Goal: Task Accomplishment & Management: Use online tool/utility

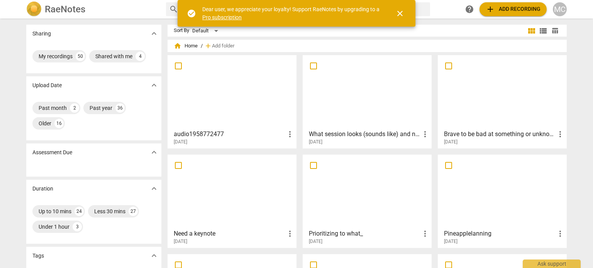
click at [224, 98] on div at bounding box center [232, 92] width 124 height 68
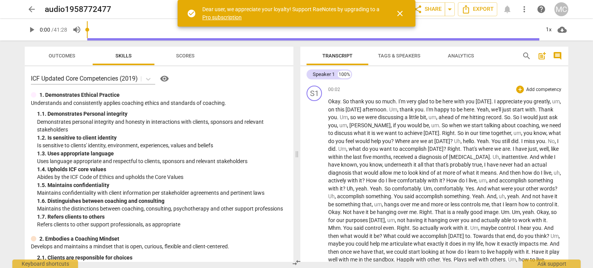
click at [328, 102] on span "Okay" at bounding box center [334, 101] width 12 height 6
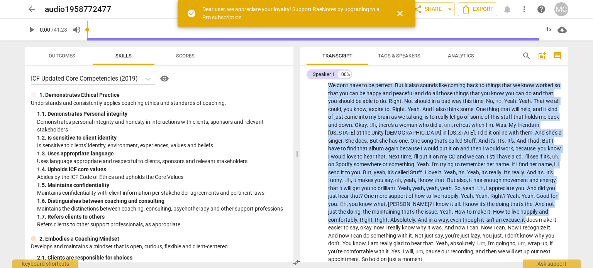
scroll to position [2249, 0]
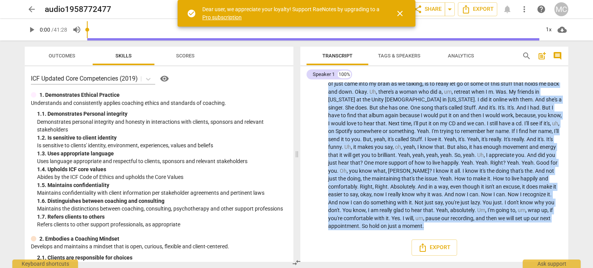
drag, startPoint x: 328, startPoint y: 102, endPoint x: 593, endPoint y: 244, distance: 300.6
click at [593, 244] on div "arrow_back audio1958772477 edit star Assessment auto_fix_high AI Assessment sha…" at bounding box center [296, 134] width 593 height 268
click at [410, 56] on span "Tags & Speakers" at bounding box center [399, 56] width 42 height 6
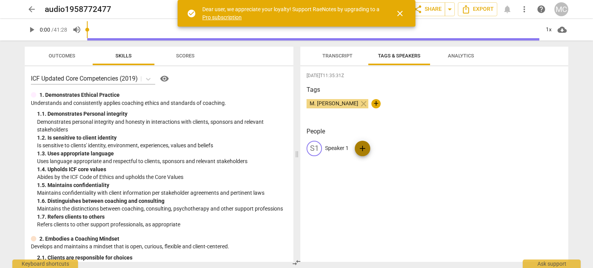
click at [363, 148] on span "add" at bounding box center [362, 148] width 9 height 9
click at [399, 13] on span "close" at bounding box center [399, 13] width 9 height 9
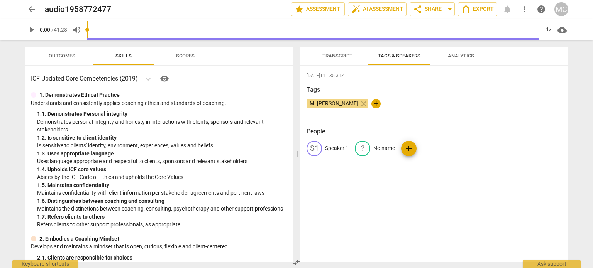
click at [33, 10] on span "arrow_back" at bounding box center [31, 9] width 9 height 9
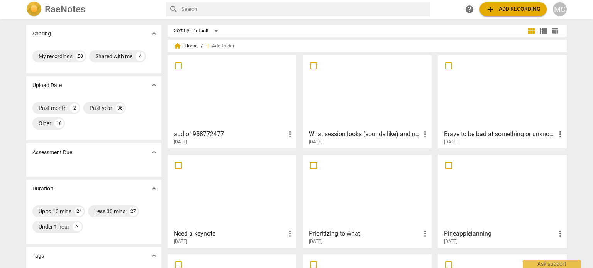
click at [207, 77] on div at bounding box center [232, 92] width 124 height 68
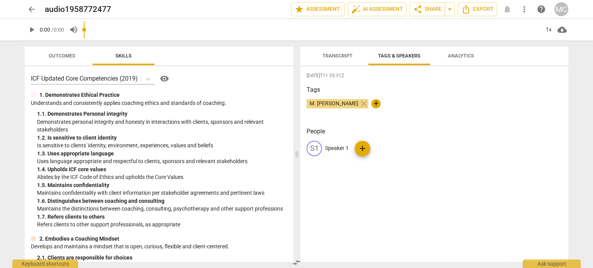
click at [343, 34] on input "range" at bounding box center [312, 29] width 456 height 25
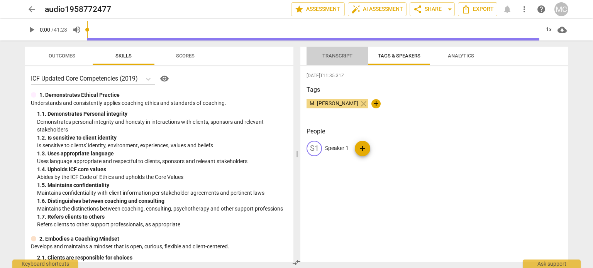
click at [330, 57] on span "Transcript" at bounding box center [337, 56] width 30 height 6
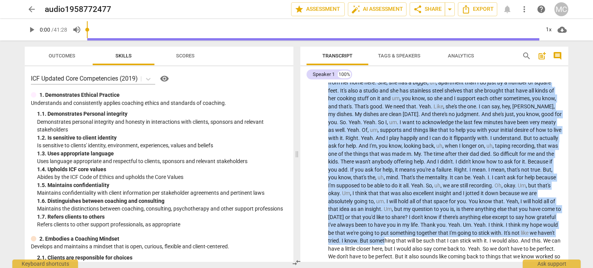
scroll to position [2249, 0]
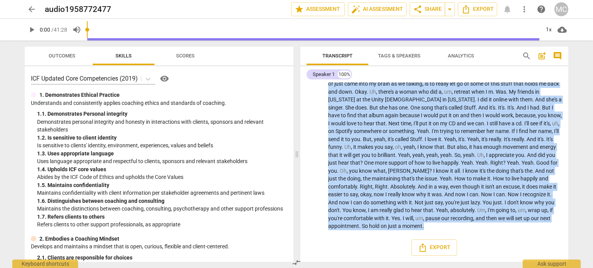
drag, startPoint x: 327, startPoint y: 102, endPoint x: 554, endPoint y: 283, distance: 290.1
click at [554, 0] on html "arrow_back audio1958772477 edit star Assessment auto_fix_high AI Assessment sha…" at bounding box center [296, 0] width 593 height 0
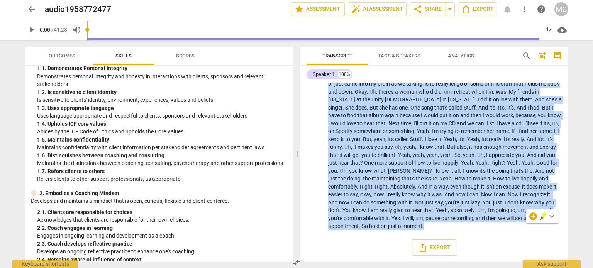
scroll to position [0, 0]
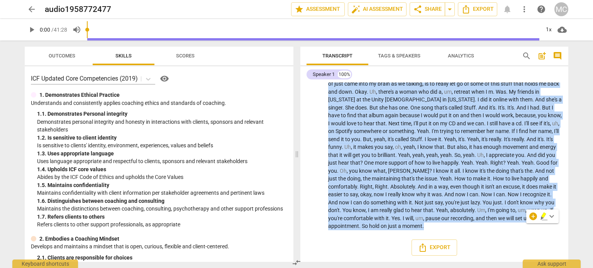
click at [29, 10] on span "arrow_back" at bounding box center [31, 9] width 9 height 9
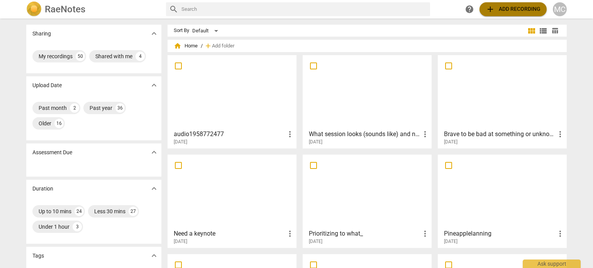
drag, startPoint x: 209, startPoint y: 89, endPoint x: 509, endPoint y: 7, distance: 310.8
click at [509, 7] on span "add Add recording" at bounding box center [513, 9] width 55 height 9
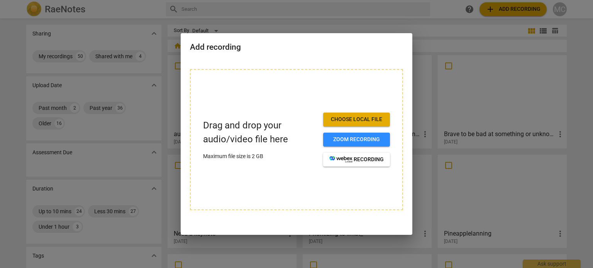
click at [363, 121] on span "Choose local file" at bounding box center [356, 120] width 54 height 8
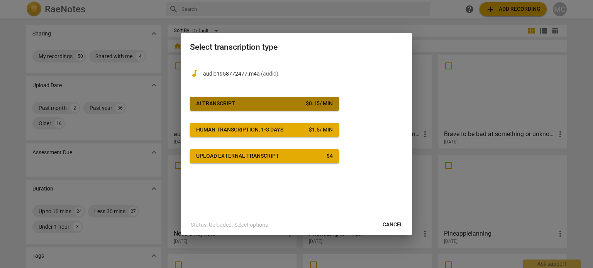
click at [258, 102] on span "AI Transcript $ 0.15 / min" at bounding box center [264, 104] width 137 height 8
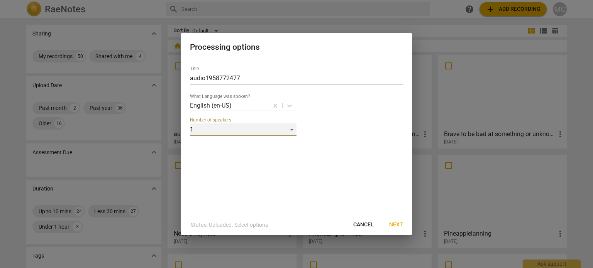
click at [290, 128] on div "1" at bounding box center [243, 130] width 107 height 12
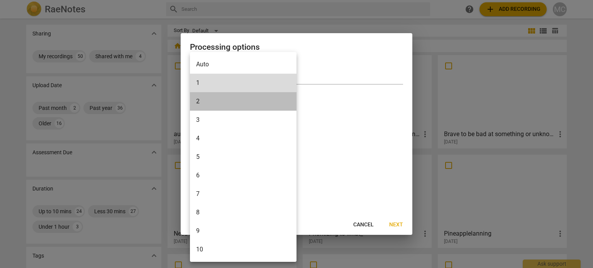
click at [200, 104] on li "2" at bounding box center [243, 101] width 107 height 19
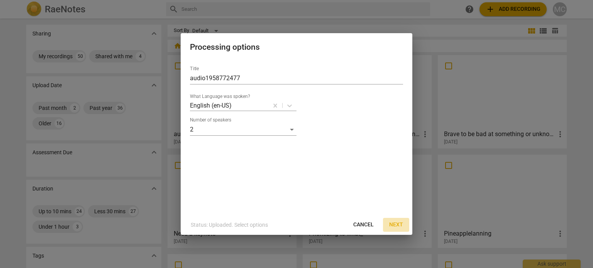
click at [398, 225] on span "Next" at bounding box center [396, 225] width 14 height 8
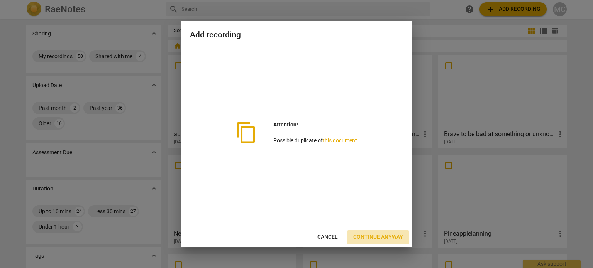
click at [389, 237] on span "Continue anyway" at bounding box center [378, 238] width 50 height 8
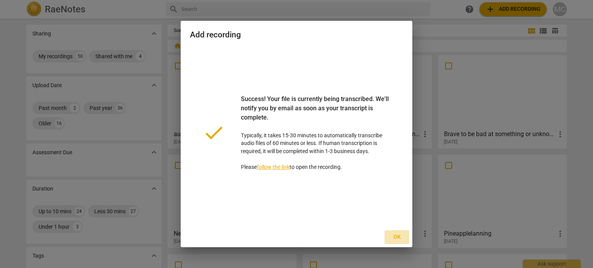
click at [394, 237] on span "Ok" at bounding box center [397, 238] width 12 height 8
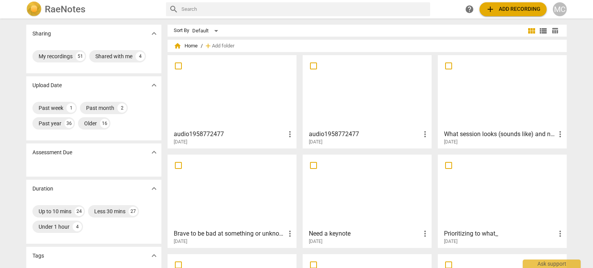
click at [368, 136] on h3 "audio1958772477" at bounding box center [365, 134] width 112 height 9
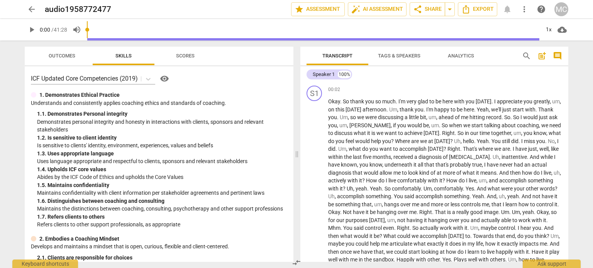
click at [30, 8] on span "arrow_back" at bounding box center [31, 9] width 9 height 9
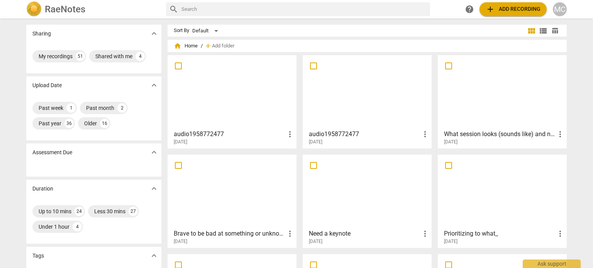
click at [350, 133] on h3 "audio1958772477" at bounding box center [365, 134] width 112 height 9
click at [425, 134] on span "more_vert" at bounding box center [424, 134] width 9 height 9
click at [347, 134] on div at bounding box center [296, 134] width 593 height 268
click at [346, 89] on div at bounding box center [367, 92] width 124 height 68
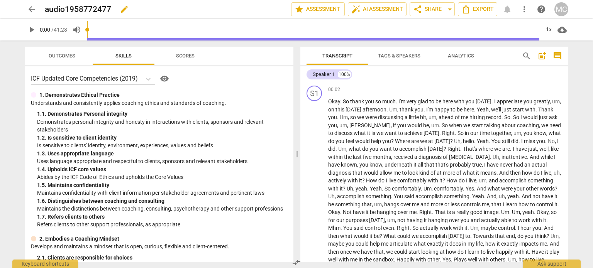
click at [74, 10] on h2 "audio1958772477" at bounding box center [78, 10] width 66 height 10
click at [122, 10] on span "edit" at bounding box center [124, 9] width 9 height 9
type input "audio1958772477 - 1 speaker"
click at [27, 9] on span "arrow_back" at bounding box center [31, 9] width 9 height 9
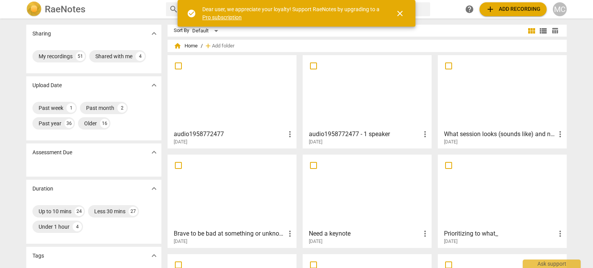
click at [205, 104] on div at bounding box center [232, 92] width 124 height 68
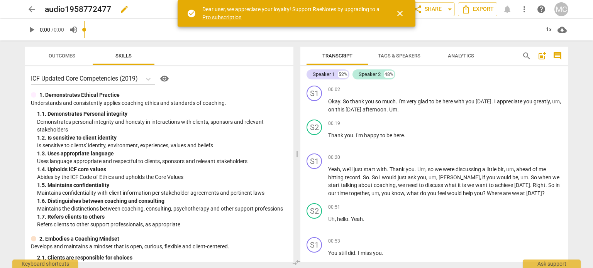
click at [117, 10] on span "edit" at bounding box center [124, 9] width 14 height 9
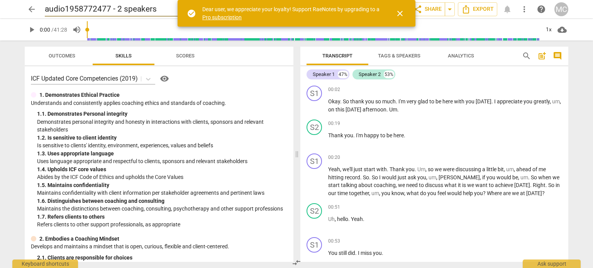
type input "audio1958772477 - 2 speakers"
click at [405, 10] on span "close" at bounding box center [400, 13] width 19 height 9
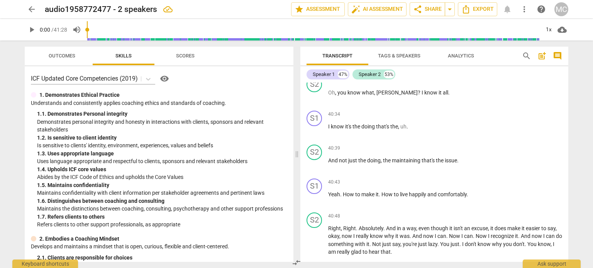
scroll to position [10394, 0]
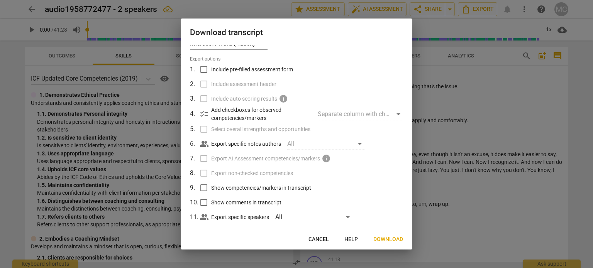
scroll to position [0, 0]
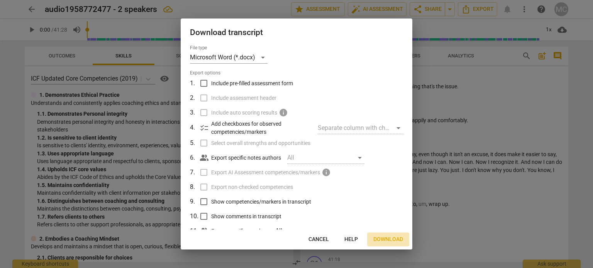
click at [392, 239] on span "Download" at bounding box center [388, 240] width 30 height 8
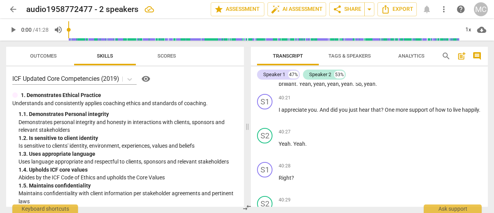
scroll to position [10663, 0]
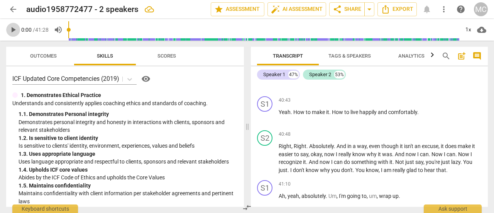
click at [15, 28] on span "play_arrow" at bounding box center [12, 29] width 9 height 9
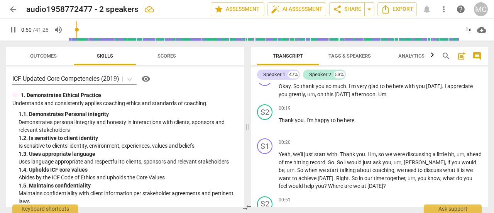
click at [12, 27] on span "pause" at bounding box center [12, 29] width 9 height 9
drag, startPoint x: 73, startPoint y: 31, endPoint x: 69, endPoint y: 31, distance: 3.9
click at [69, 31] on input "range" at bounding box center [263, 29] width 391 height 25
click at [14, 28] on span "play_arrow" at bounding box center [12, 29] width 9 height 9
click at [14, 32] on span "pause" at bounding box center [12, 29] width 9 height 9
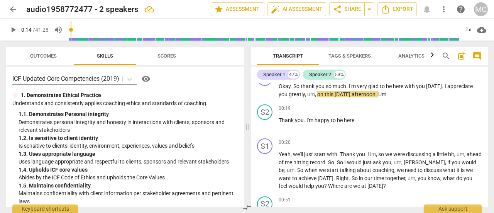
click at [15, 29] on span "play_arrow" at bounding box center [12, 29] width 9 height 9
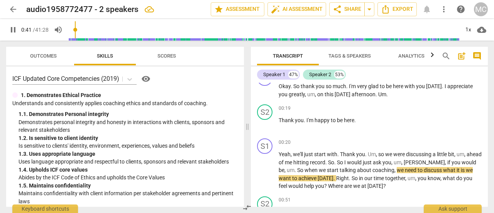
click at [76, 29] on input "range" at bounding box center [263, 29] width 391 height 25
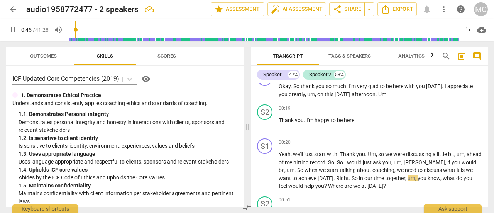
click at [12, 27] on span "pause" at bounding box center [12, 29] width 9 height 9
click at [12, 28] on span "play_arrow" at bounding box center [12, 29] width 9 height 9
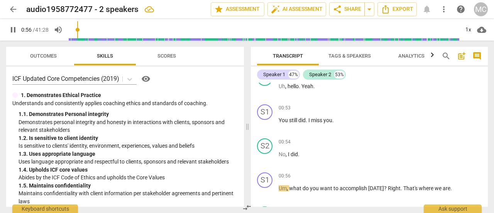
click at [15, 28] on span "pause" at bounding box center [12, 29] width 9 height 9
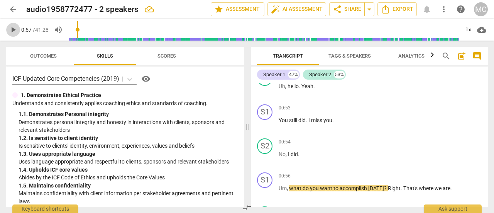
click at [12, 29] on span "play_arrow" at bounding box center [12, 29] width 9 height 9
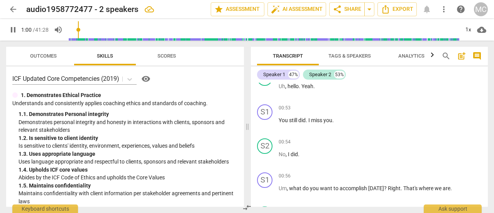
scroll to position [277, 0]
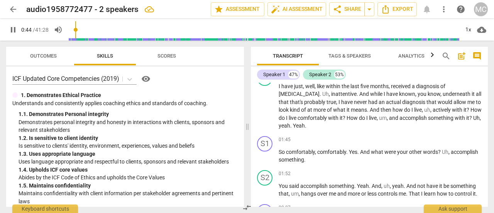
click at [77, 30] on input "range" at bounding box center [263, 29] width 391 height 25
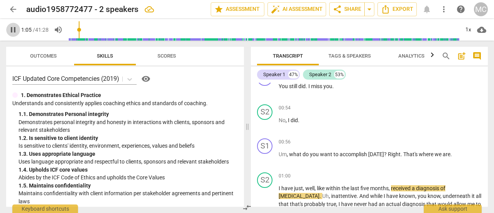
click at [12, 29] on span "pause" at bounding box center [12, 29] width 9 height 9
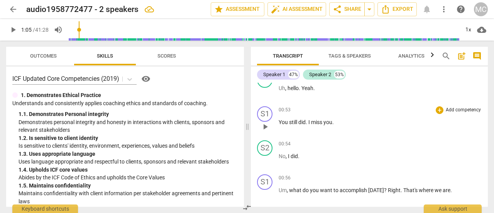
scroll to position [137, 0]
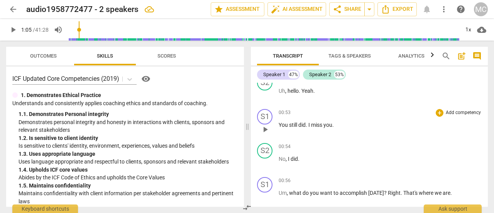
click at [265, 128] on span "play_arrow" at bounding box center [265, 129] width 9 height 9
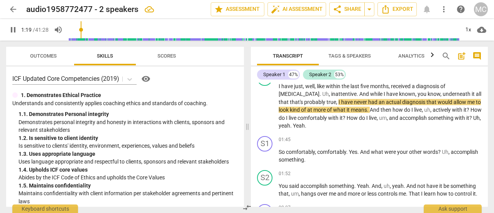
click at [16, 26] on span "pause" at bounding box center [12, 29] width 9 height 9
click at [14, 30] on span "play_arrow" at bounding box center [12, 29] width 9 height 9
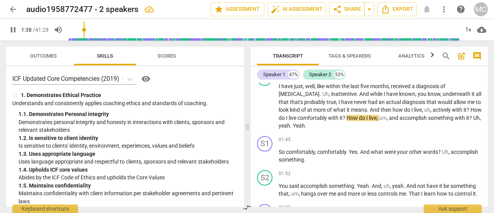
click at [12, 29] on span "pause" at bounding box center [12, 29] width 9 height 9
click at [12, 26] on span "play_arrow" at bounding box center [12, 29] width 9 height 9
click at [12, 29] on span "pause" at bounding box center [12, 29] width 9 height 9
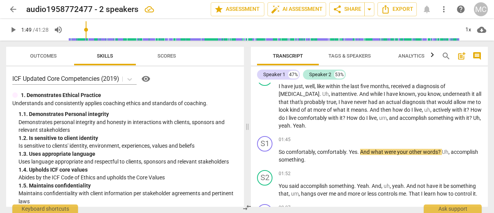
click at [12, 28] on span "play_arrow" at bounding box center [12, 29] width 9 height 9
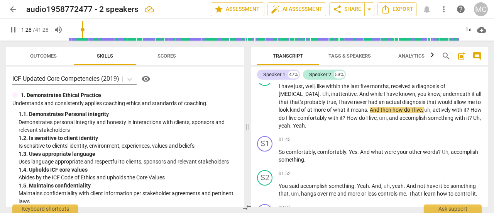
drag, startPoint x: 88, startPoint y: 29, endPoint x: 84, endPoint y: 29, distance: 4.2
click at [84, 29] on input "range" at bounding box center [263, 29] width 391 height 25
click at [12, 26] on span "pause" at bounding box center [12, 29] width 9 height 9
click at [15, 30] on span "play_arrow" at bounding box center [12, 29] width 9 height 9
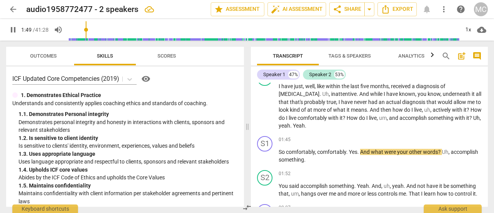
click at [12, 30] on span "pause" at bounding box center [12, 29] width 9 height 9
click at [86, 29] on input "range" at bounding box center [263, 29] width 391 height 25
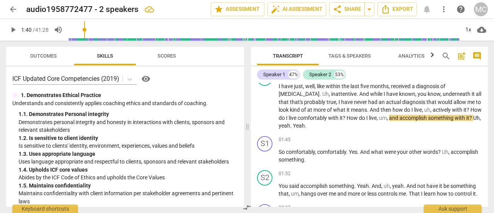
click at [14, 31] on span "play_arrow" at bounding box center [12, 29] width 9 height 9
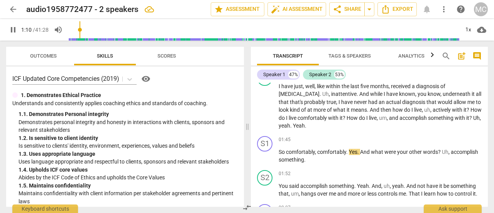
drag, startPoint x: 87, startPoint y: 31, endPoint x: 81, endPoint y: 31, distance: 5.8
click at [81, 31] on input "range" at bounding box center [263, 29] width 391 height 25
click at [14, 30] on span "pause" at bounding box center [12, 29] width 9 height 9
click at [86, 31] on input "range" at bounding box center [263, 29] width 391 height 25
click at [11, 27] on span "play_arrow" at bounding box center [12, 29] width 9 height 9
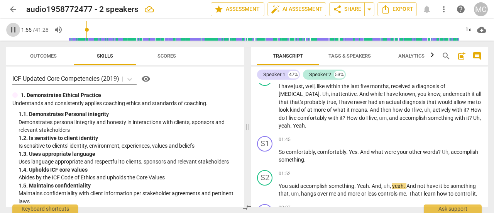
click at [13, 32] on span "pause" at bounding box center [12, 29] width 9 height 9
click at [12, 28] on span "play_arrow" at bounding box center [12, 29] width 9 height 9
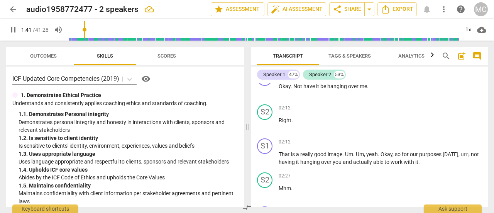
click at [86, 28] on input "range" at bounding box center [263, 29] width 391 height 25
click at [15, 29] on span "pause" at bounding box center [12, 29] width 9 height 9
drag, startPoint x: 91, startPoint y: 29, endPoint x: 77, endPoint y: 31, distance: 13.6
click at [86, 30] on input "range" at bounding box center [263, 29] width 391 height 25
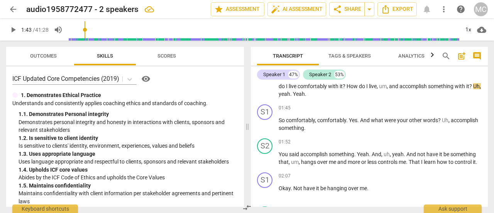
click at [12, 31] on span "play_arrow" at bounding box center [12, 29] width 9 height 9
click at [12, 28] on span "pause" at bounding box center [12, 29] width 9 height 9
click at [12, 28] on span "play_arrow" at bounding box center [12, 29] width 9 height 9
click at [12, 28] on span "pause" at bounding box center [12, 29] width 9 height 9
click at [11, 29] on span "play_arrow" at bounding box center [12, 29] width 9 height 9
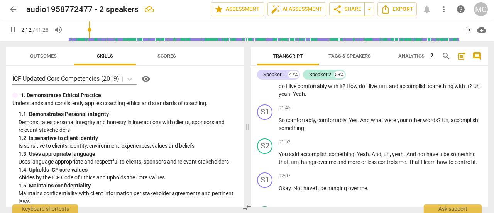
scroll to position [445, 0]
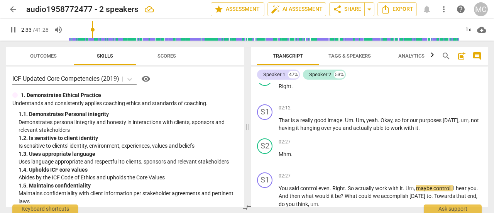
drag, startPoint x: 17, startPoint y: 28, endPoint x: 37, endPoint y: 37, distance: 22.0
click at [17, 28] on span "pause" at bounding box center [12, 29] width 9 height 9
click at [12, 32] on span "play_arrow" at bounding box center [12, 29] width 9 height 9
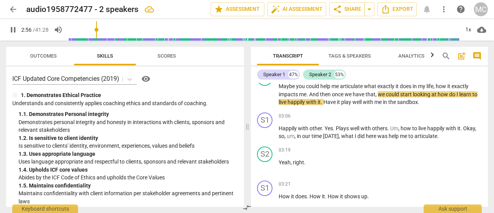
drag, startPoint x: 11, startPoint y: 31, endPoint x: 15, endPoint y: 32, distance: 4.5
click at [12, 31] on span "pause" at bounding box center [12, 29] width 9 height 9
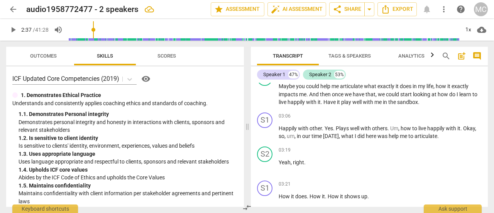
click at [95, 30] on input "range" at bounding box center [263, 29] width 391 height 25
click at [8, 27] on span "play_arrow" at bounding box center [12, 29] width 9 height 9
click at [12, 30] on span "pause" at bounding box center [12, 29] width 9 height 9
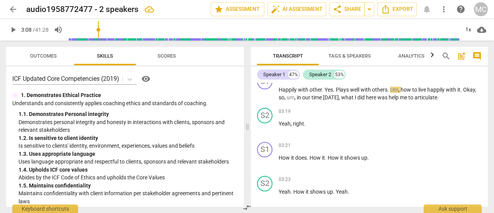
click at [15, 29] on span "play_arrow" at bounding box center [12, 29] width 9 height 9
drag, startPoint x: 99, startPoint y: 28, endPoint x: 93, endPoint y: 30, distance: 6.0
click at [93, 30] on input "range" at bounding box center [263, 29] width 391 height 25
click at [13, 30] on span "pause" at bounding box center [12, 29] width 9 height 9
click at [97, 29] on input "range" at bounding box center [263, 29] width 391 height 25
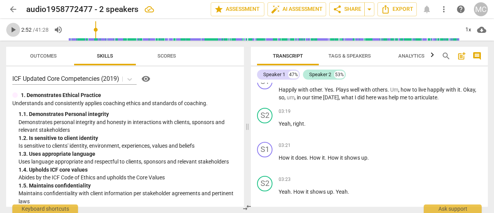
click at [14, 31] on span "play_arrow" at bounding box center [12, 29] width 9 height 9
click at [14, 31] on span "pause" at bounding box center [12, 29] width 9 height 9
drag, startPoint x: 101, startPoint y: 30, endPoint x: 96, endPoint y: 31, distance: 5.2
click at [96, 31] on input "range" at bounding box center [263, 29] width 391 height 25
click at [14, 32] on span "play_arrow" at bounding box center [12, 29] width 9 height 9
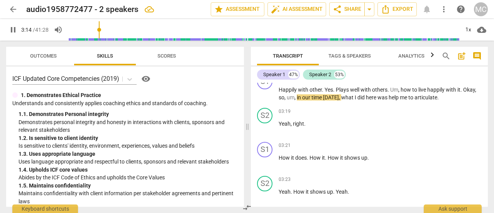
click at [15, 32] on span "pause" at bounding box center [12, 29] width 9 height 9
click at [15, 30] on span "play_arrow" at bounding box center [12, 29] width 9 height 9
click at [99, 30] on input "range" at bounding box center [263, 29] width 391 height 25
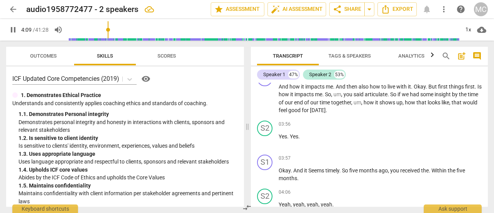
scroll to position [918, 0]
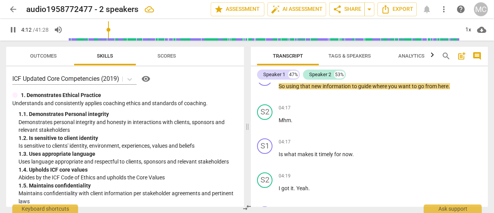
click at [14, 27] on span "pause" at bounding box center [12, 29] width 9 height 9
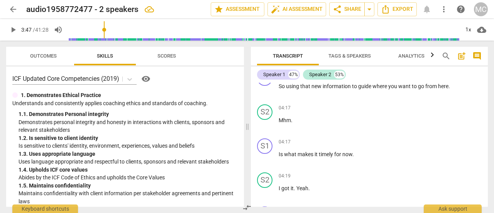
scroll to position [782, 0]
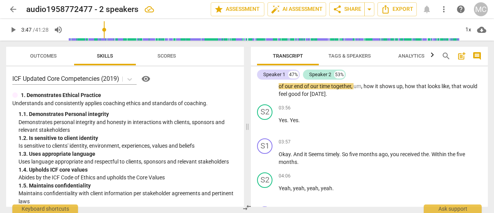
click at [105, 29] on input "range" at bounding box center [263, 29] width 391 height 25
click at [15, 29] on span "play_arrow" at bounding box center [12, 29] width 9 height 9
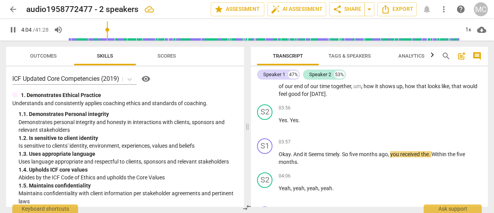
click at [12, 28] on span "pause" at bounding box center [12, 29] width 9 height 9
click at [17, 27] on span "play_arrow" at bounding box center [12, 29] width 9 height 9
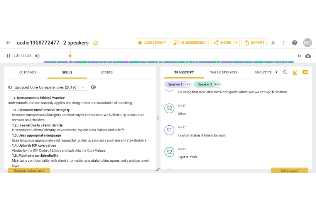
scroll to position [1054, 0]
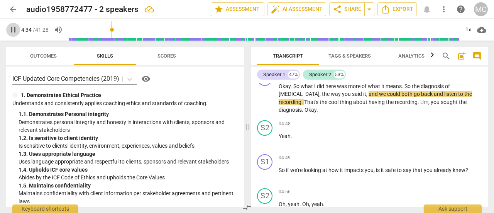
click at [12, 30] on span "pause" at bounding box center [12, 29] width 9 height 9
drag, startPoint x: 114, startPoint y: 29, endPoint x: 62, endPoint y: 31, distance: 52.6
click at [68, 31] on input "range" at bounding box center [263, 29] width 391 height 25
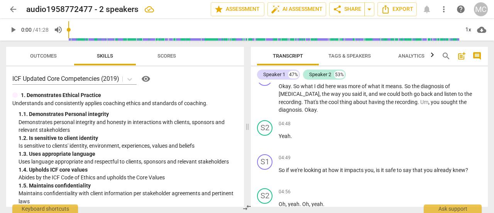
click at [15, 31] on span "play_arrow" at bounding box center [12, 29] width 9 height 9
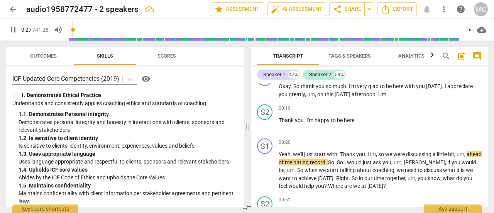
click at [15, 29] on span "pause" at bounding box center [12, 29] width 9 height 9
click at [12, 28] on span "play_arrow" at bounding box center [12, 29] width 9 height 9
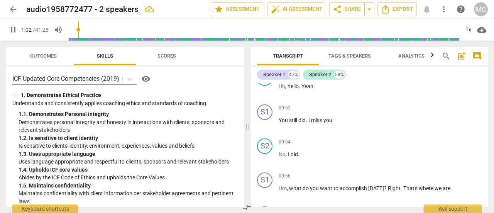
scroll to position [277, 0]
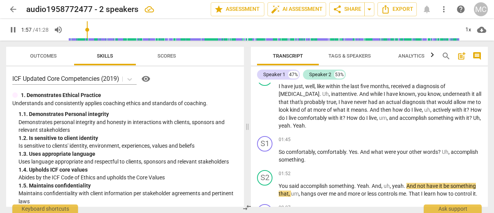
click at [18, 28] on span "pause" at bounding box center [13, 29] width 14 height 9
drag, startPoint x: 88, startPoint y: 30, endPoint x: 84, endPoint y: 30, distance: 4.3
click at [84, 30] on input "range" at bounding box center [263, 29] width 391 height 25
click at [15, 30] on span "play_arrow" at bounding box center [12, 29] width 9 height 9
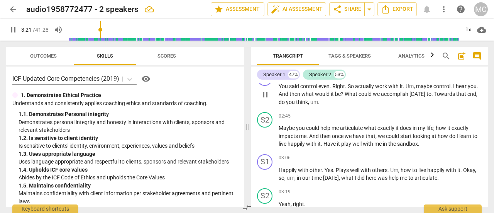
scroll to position [698, 0]
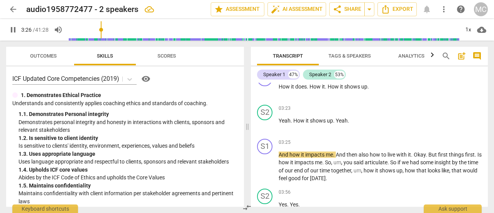
click at [14, 28] on span "pause" at bounding box center [12, 29] width 9 height 9
click at [100, 28] on input "range" at bounding box center [263, 29] width 391 height 25
click at [12, 30] on span "play_arrow" at bounding box center [12, 29] width 9 height 9
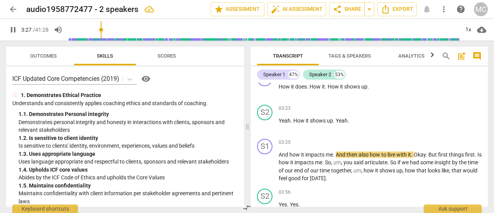
click at [102, 29] on input "range" at bounding box center [263, 29] width 391 height 25
drag, startPoint x: 105, startPoint y: 27, endPoint x: 100, endPoint y: 28, distance: 4.6
click at [100, 28] on input "range" at bounding box center [263, 29] width 391 height 25
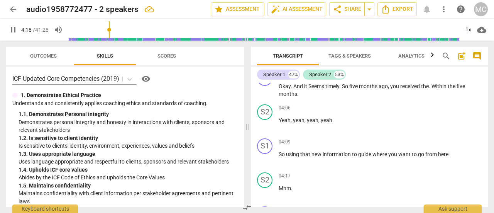
scroll to position [986, 0]
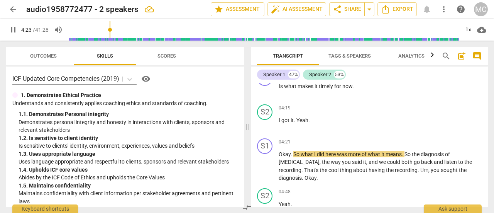
click at [14, 30] on span "pause" at bounding box center [12, 29] width 9 height 9
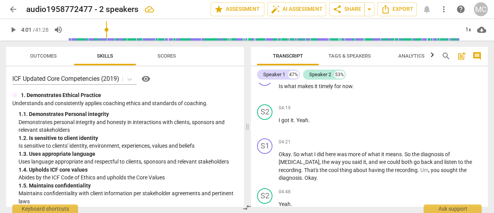
scroll to position [884, 0]
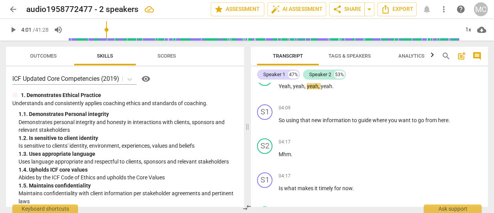
click at [108, 29] on input "range" at bounding box center [263, 29] width 391 height 25
click at [12, 28] on span "play_arrow" at bounding box center [12, 29] width 9 height 9
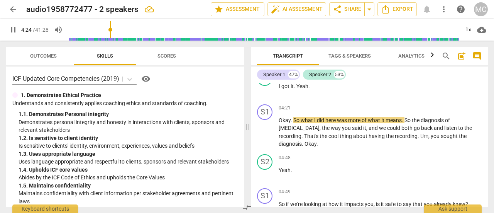
click at [14, 31] on span "pause" at bounding box center [12, 29] width 9 height 9
click at [13, 28] on span "play_arrow" at bounding box center [12, 29] width 9 height 9
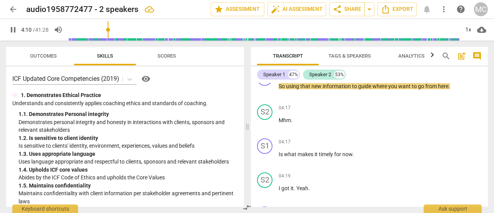
click at [109, 30] on input "range" at bounding box center [263, 29] width 391 height 25
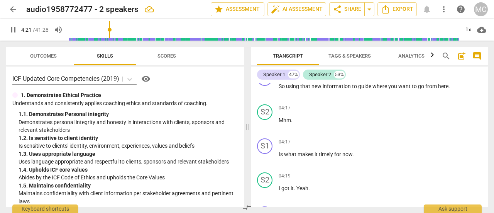
scroll to position [1054, 0]
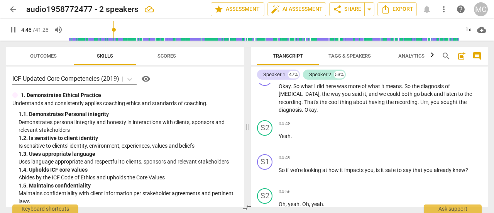
click at [16, 31] on span "pause" at bounding box center [12, 29] width 9 height 9
click at [10, 31] on span "play_arrow" at bounding box center [12, 29] width 9 height 9
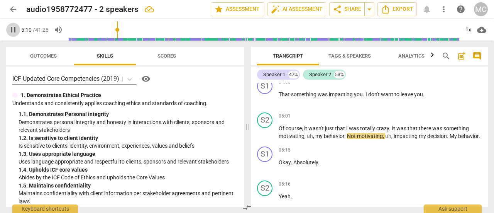
click at [15, 27] on span "pause" at bounding box center [12, 29] width 9 height 9
click at [12, 27] on span "play_arrow" at bounding box center [12, 29] width 9 height 9
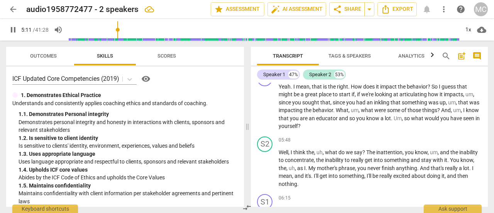
scroll to position [1239, 0]
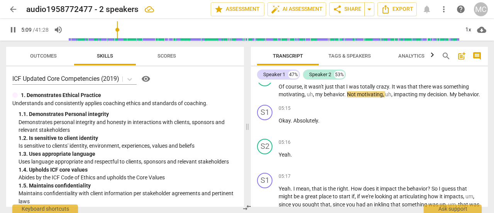
click at [118, 28] on input "range" at bounding box center [263, 29] width 391 height 25
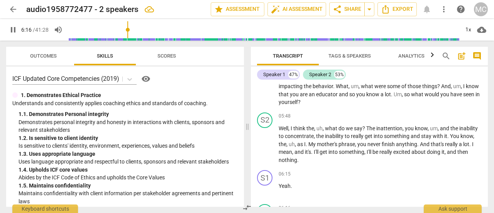
scroll to position [1499, 0]
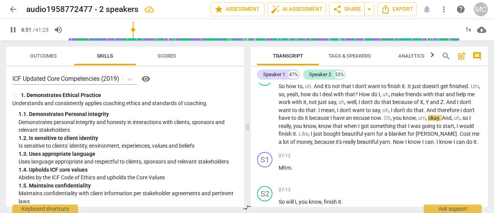
click at [12, 29] on span "pause" at bounding box center [12, 29] width 9 height 9
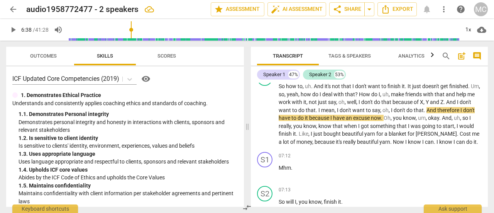
click at [130, 31] on input "range" at bounding box center [263, 29] width 391 height 25
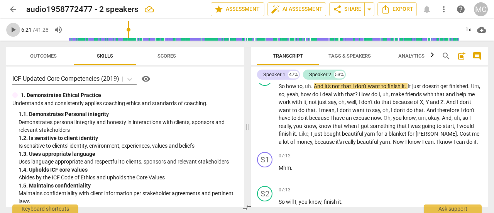
click at [11, 32] on span "play_arrow" at bounding box center [12, 29] width 9 height 9
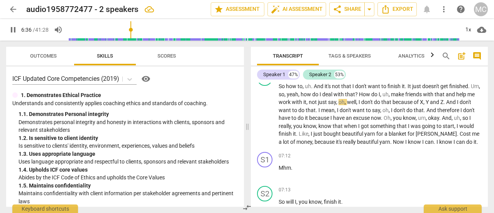
click at [10, 33] on span "pause" at bounding box center [12, 29] width 9 height 9
click at [16, 27] on span "play_arrow" at bounding box center [12, 29] width 9 height 9
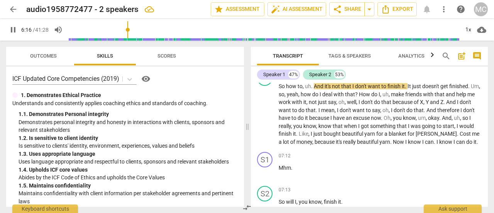
click at [129, 30] on input "range" at bounding box center [263, 29] width 391 height 25
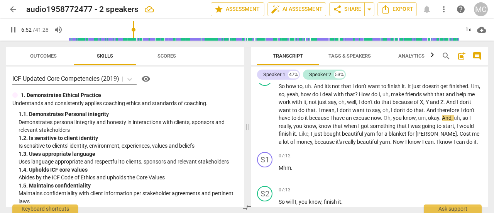
click at [9, 29] on span "pause" at bounding box center [12, 29] width 9 height 9
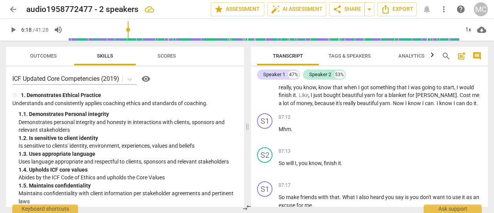
drag, startPoint x: 135, startPoint y: 29, endPoint x: 129, endPoint y: 30, distance: 6.3
click at [129, 30] on input "range" at bounding box center [263, 29] width 391 height 25
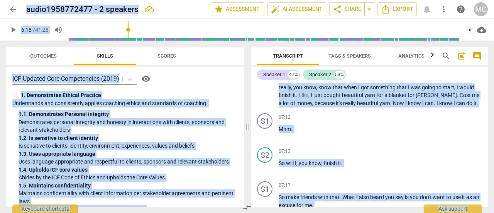
click at [14, 31] on span "play_arrow" at bounding box center [12, 29] width 9 height 9
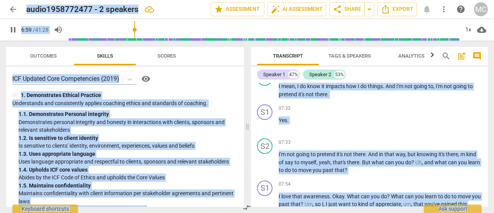
scroll to position [1546, 0]
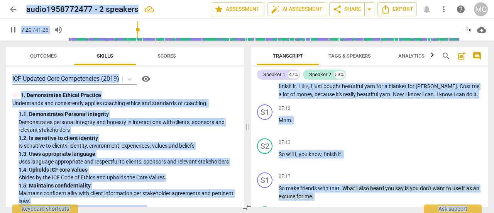
click at [10, 31] on span "pause" at bounding box center [12, 29] width 9 height 9
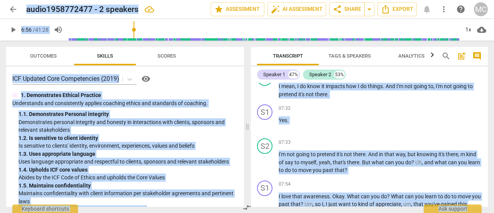
click at [135, 31] on input "range" at bounding box center [263, 29] width 391 height 25
click at [132, 31] on input "range" at bounding box center [263, 29] width 391 height 25
click at [12, 31] on span "play_arrow" at bounding box center [12, 29] width 9 height 9
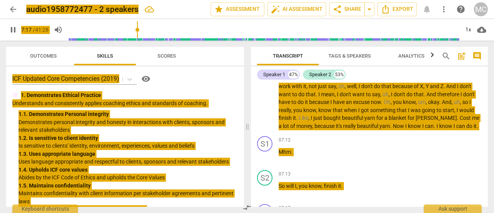
scroll to position [1648, 0]
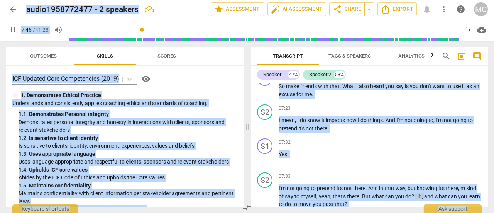
click at [15, 30] on span "pause" at bounding box center [12, 29] width 9 height 9
click at [14, 29] on span "play_arrow" at bounding box center [12, 29] width 9 height 9
click at [186, 78] on div "ICF Updated Core Competencies (2019) visibility" at bounding box center [124, 79] width 225 height 12
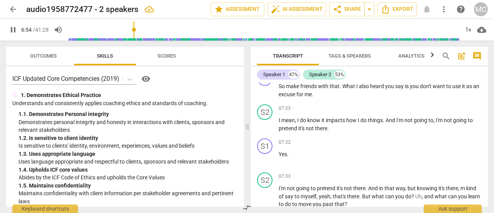
scroll to position [1554, 0]
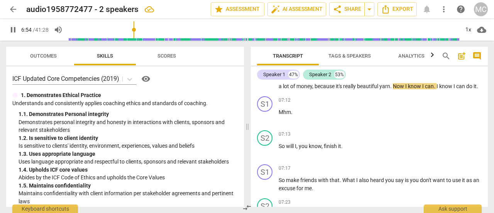
drag, startPoint x: 141, startPoint y: 28, endPoint x: 135, endPoint y: 28, distance: 5.8
click at [135, 28] on input "range" at bounding box center [263, 29] width 391 height 25
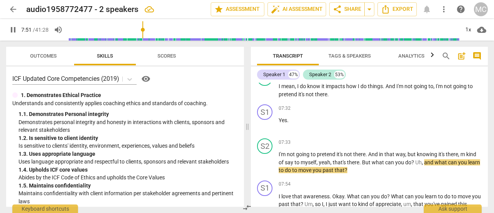
click at [16, 30] on span "pause" at bounding box center [12, 29] width 9 height 9
drag, startPoint x: 146, startPoint y: 30, endPoint x: 137, endPoint y: 31, distance: 8.5
click at [137, 31] on input "range" at bounding box center [263, 29] width 391 height 25
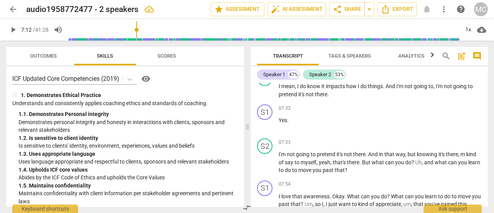
scroll to position [1554, 0]
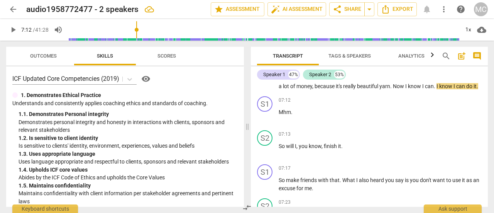
click at [14, 28] on span "play_arrow" at bounding box center [12, 29] width 9 height 9
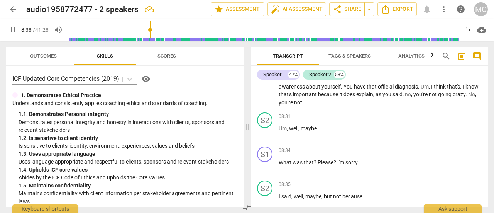
scroll to position [1952, 0]
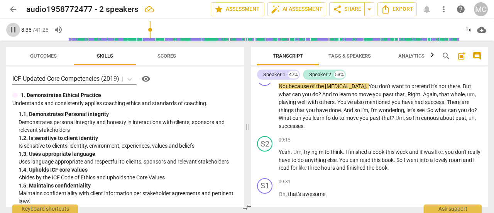
click at [12, 29] on span "pause" at bounding box center [12, 29] width 9 height 9
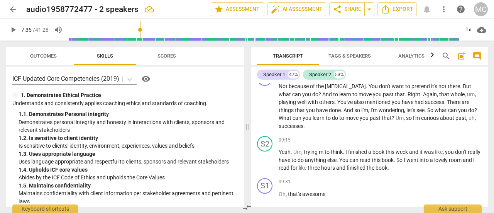
scroll to position [1800, 0]
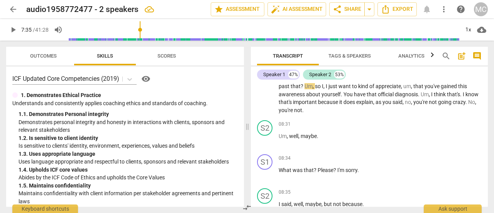
drag, startPoint x: 150, startPoint y: 30, endPoint x: 141, endPoint y: 31, distance: 8.9
click at [141, 31] on input "range" at bounding box center [263, 29] width 391 height 25
click at [14, 28] on span "play_arrow" at bounding box center [12, 29] width 9 height 9
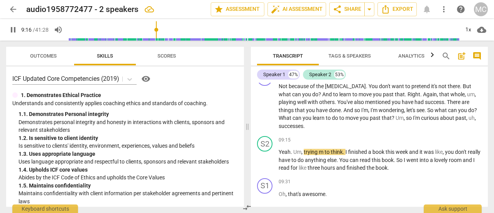
click at [12, 30] on span "pause" at bounding box center [12, 29] width 9 height 9
click at [12, 26] on span "play_arrow" at bounding box center [12, 29] width 9 height 9
click at [13, 27] on span "pause" at bounding box center [12, 29] width 9 height 9
click at [12, 31] on span "play_arrow" at bounding box center [12, 29] width 9 height 9
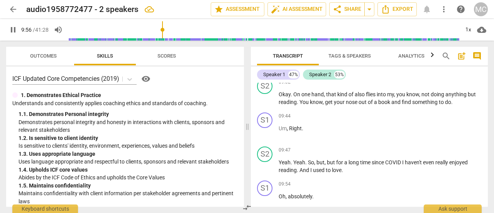
scroll to position [2221, 0]
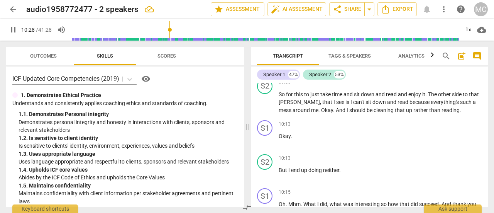
click at [10, 31] on span "pause" at bounding box center [12, 29] width 9 height 9
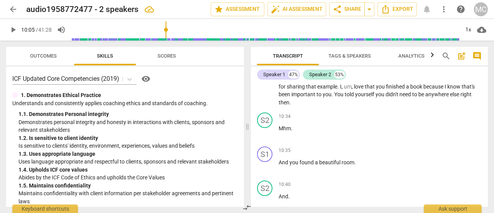
scroll to position [2237, 0]
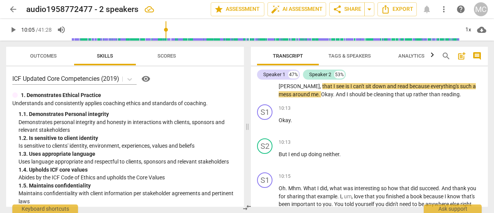
drag, startPoint x: 171, startPoint y: 29, endPoint x: 164, endPoint y: 29, distance: 6.2
click at [164, 29] on input "range" at bounding box center [265, 29] width 388 height 25
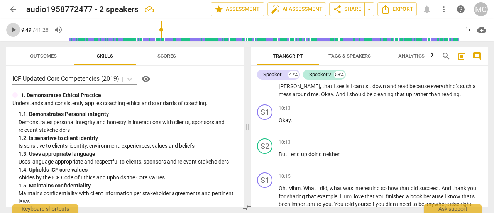
click at [14, 28] on span "play_arrow" at bounding box center [12, 29] width 9 height 9
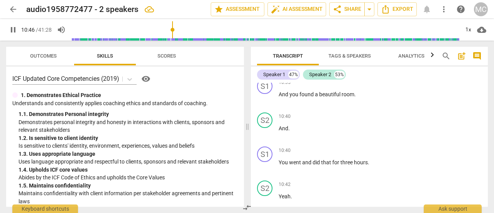
scroll to position [2619, 0]
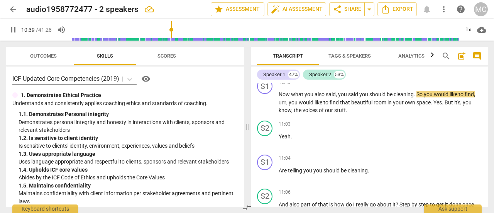
drag, startPoint x: 175, startPoint y: 31, endPoint x: 169, endPoint y: 31, distance: 6.2
click at [169, 31] on input "range" at bounding box center [265, 29] width 388 height 25
click at [16, 28] on span "pause" at bounding box center [12, 29] width 9 height 9
type input "622"
